Goal: Task Accomplishment & Management: Complete application form

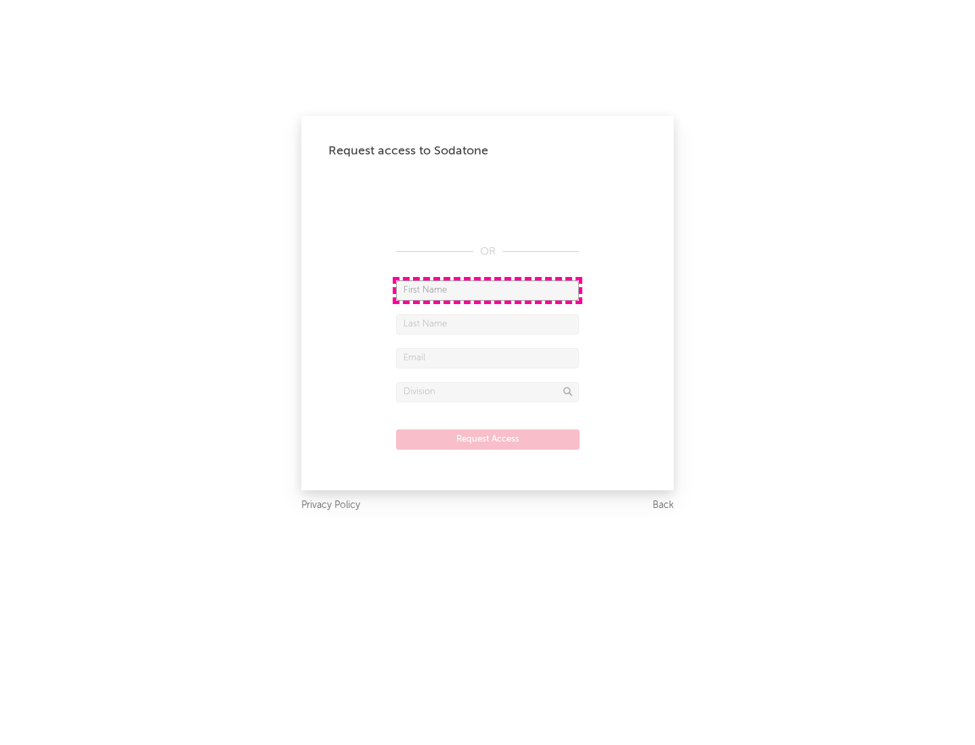
click at [488, 290] on input "text" at bounding box center [487, 290] width 183 height 20
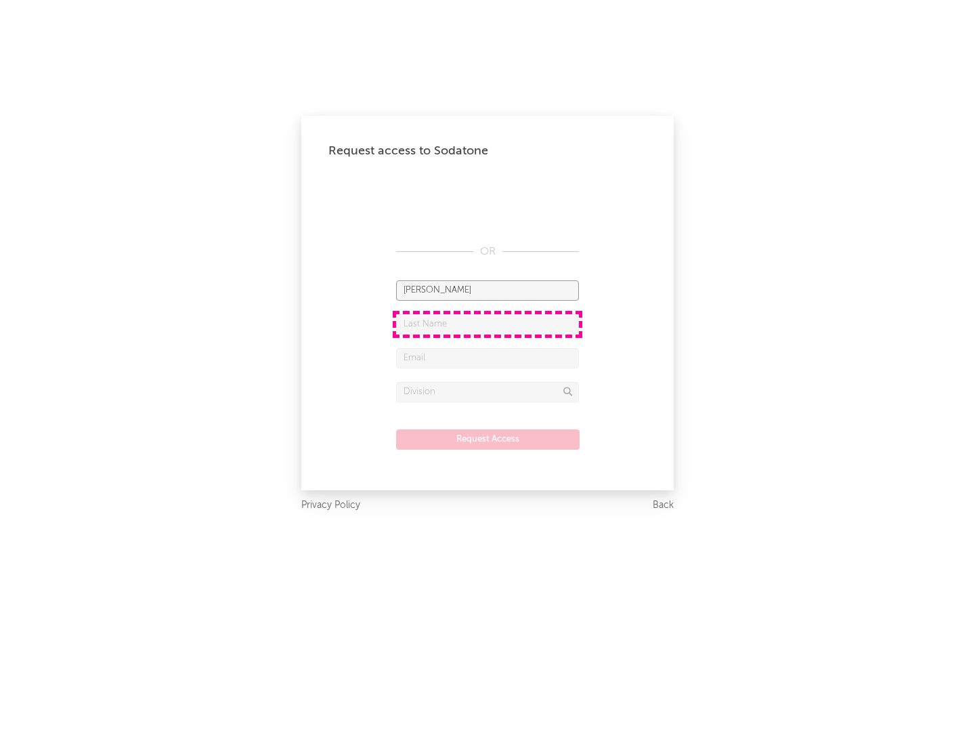
type input "[PERSON_NAME]"
click at [488, 324] on input "text" at bounding box center [487, 324] width 183 height 20
type input "[PERSON_NAME]"
click at [488, 358] on input "text" at bounding box center [487, 358] width 183 height 20
type input "[EMAIL_ADDRESS][DOMAIN_NAME]"
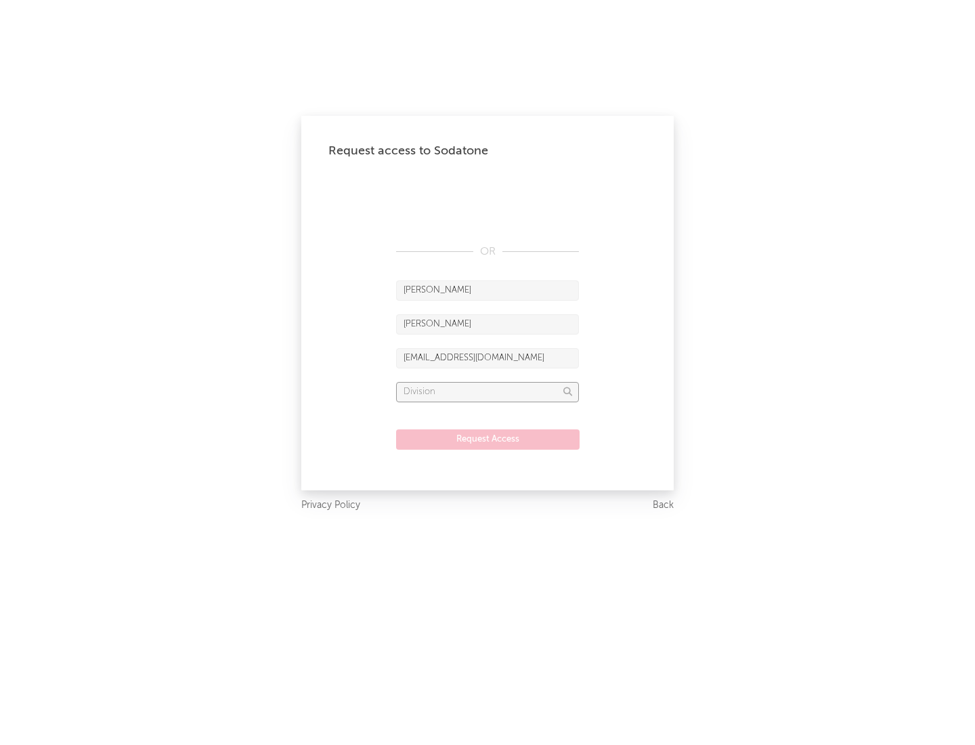
click at [488, 392] on input "text" at bounding box center [487, 392] width 183 height 20
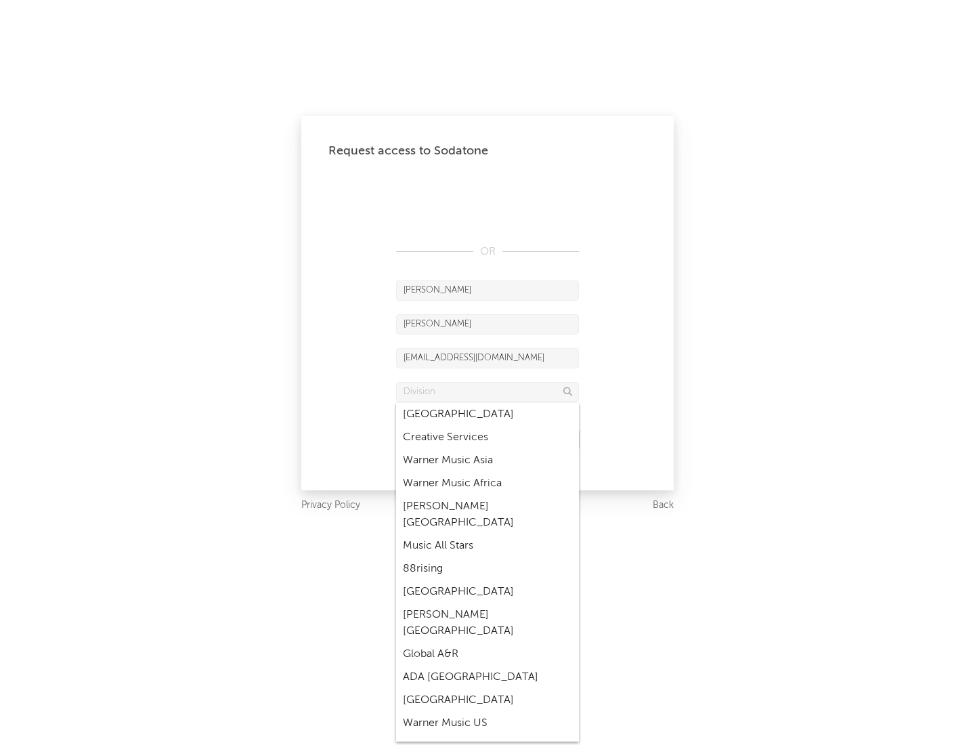
click at [488, 534] on div "Music All Stars" at bounding box center [487, 545] width 183 height 23
type input "Music All Stars"
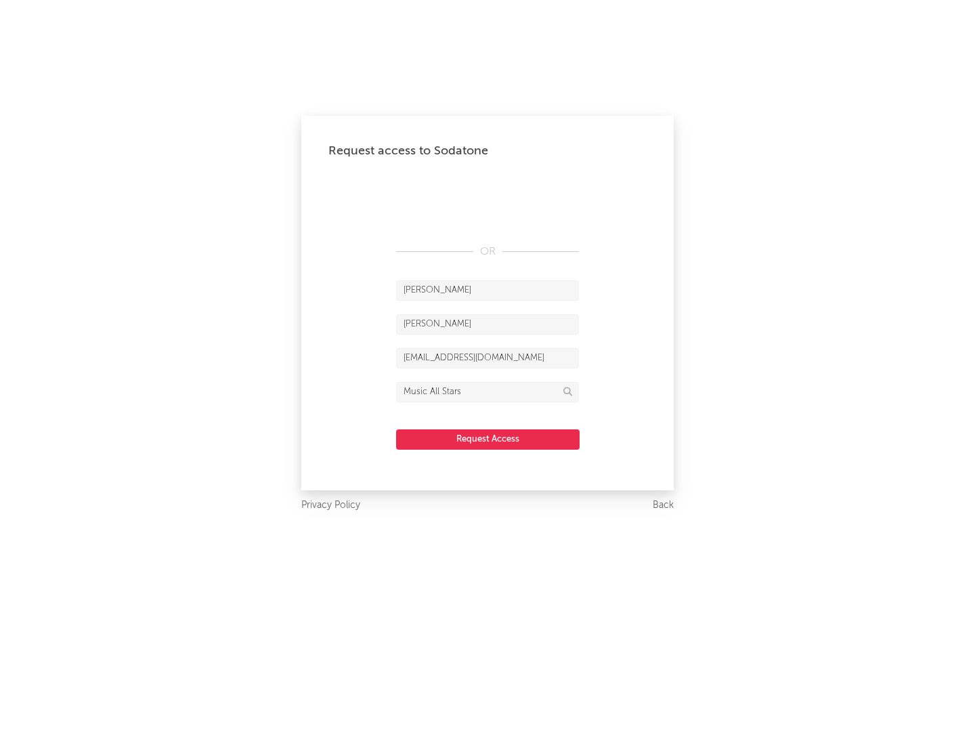
click at [488, 439] on button "Request Access" at bounding box center [488, 439] width 184 height 20
